Goal: Check status: Check status

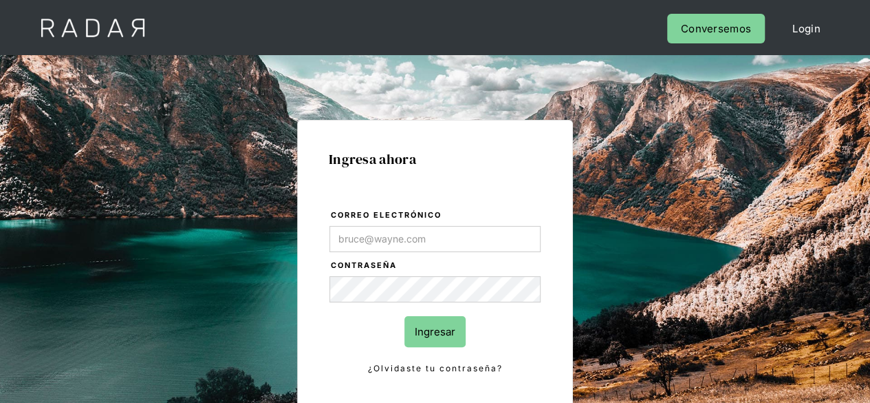
type input "[PERSON_NAME][EMAIL_ADDRESS][PERSON_NAME][DOMAIN_NAME]"
click at [439, 330] on input "Ingresar" at bounding box center [435, 331] width 61 height 31
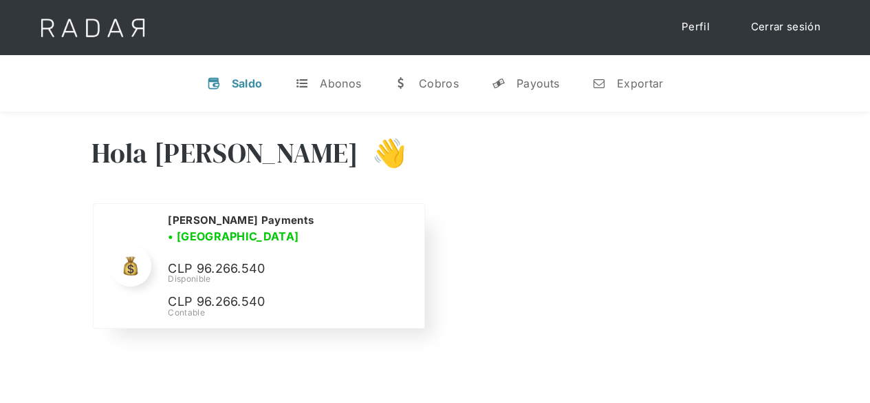
click at [201, 259] on p "CLP 96.266.540" at bounding box center [271, 269] width 206 height 20
copy p "96.266.540"
